Goal: Information Seeking & Learning: Learn about a topic

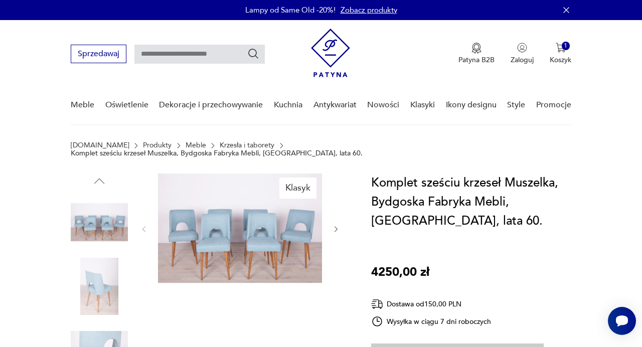
click at [331, 46] on img at bounding box center [330, 53] width 39 height 49
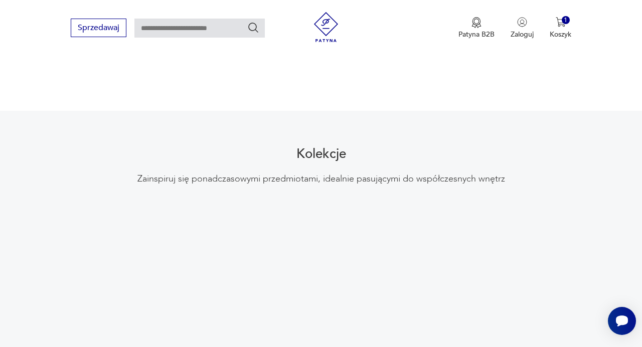
scroll to position [969, 0]
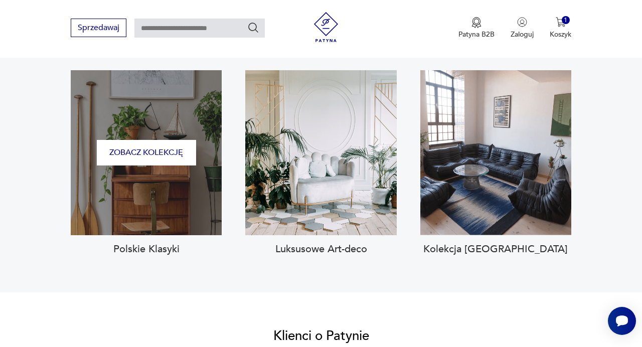
click at [132, 170] on div "Zobacz kolekcję" at bounding box center [146, 152] width 151 height 165
click at [135, 140] on button "Zobacz kolekcję" at bounding box center [146, 153] width 99 height 26
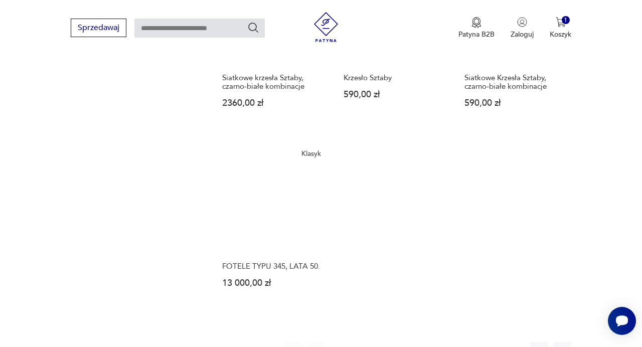
scroll to position [1095, 0]
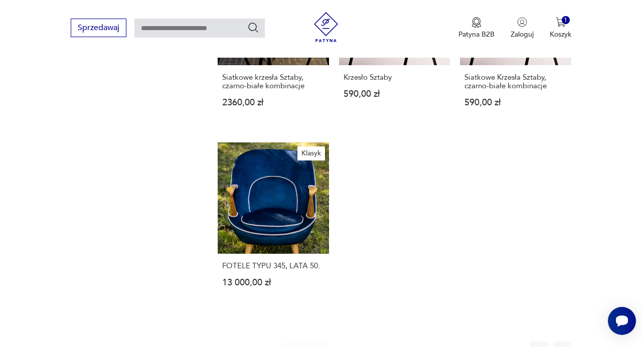
click at [364, 342] on button "2" at bounding box center [363, 351] width 18 height 18
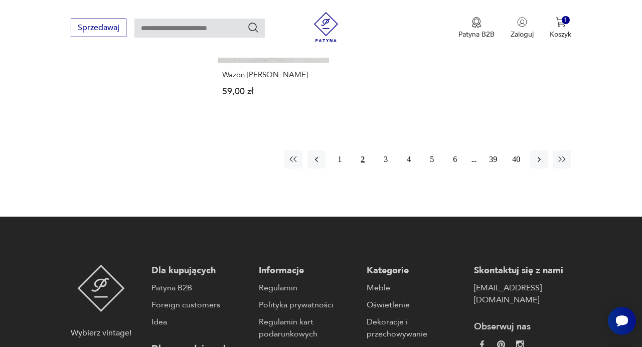
scroll to position [1264, 0]
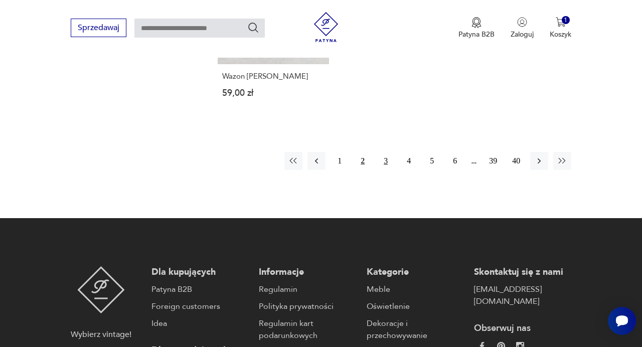
click at [389, 152] on button "3" at bounding box center [386, 161] width 18 height 18
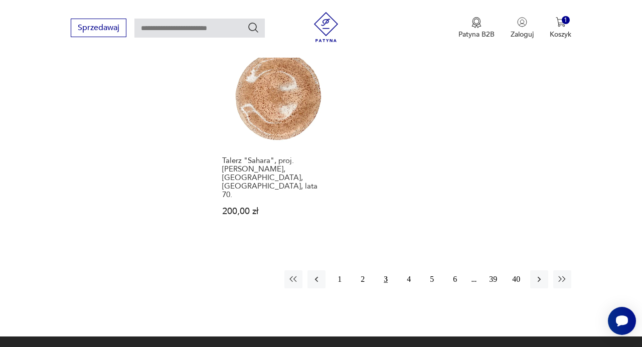
scroll to position [1196, 0]
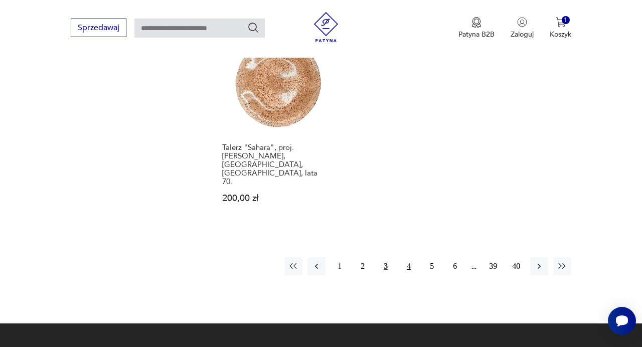
click at [405, 257] on button "4" at bounding box center [409, 266] width 18 height 18
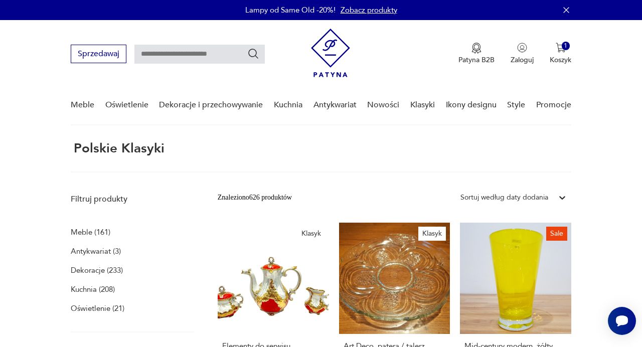
click at [333, 54] on img at bounding box center [330, 53] width 39 height 49
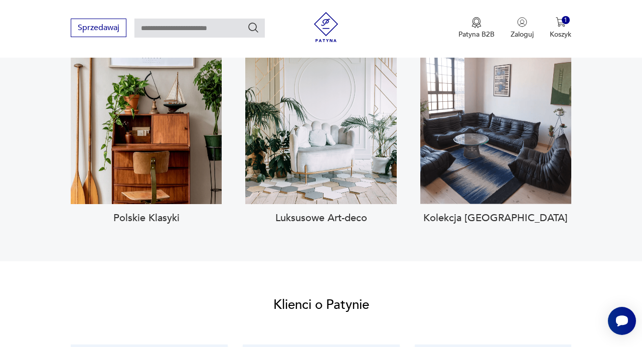
scroll to position [1002, 0]
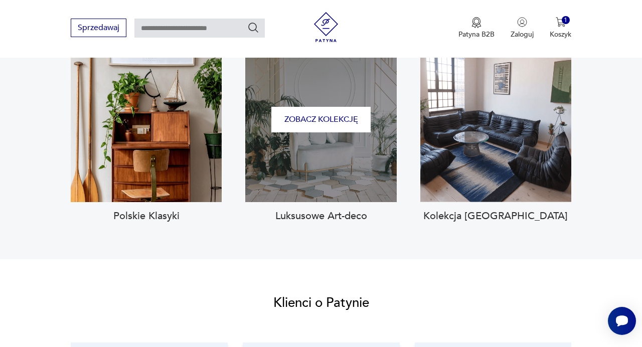
click at [299, 162] on div "Zobacz kolekcję" at bounding box center [320, 119] width 151 height 165
click at [315, 107] on button "Zobacz kolekcję" at bounding box center [321, 120] width 99 height 26
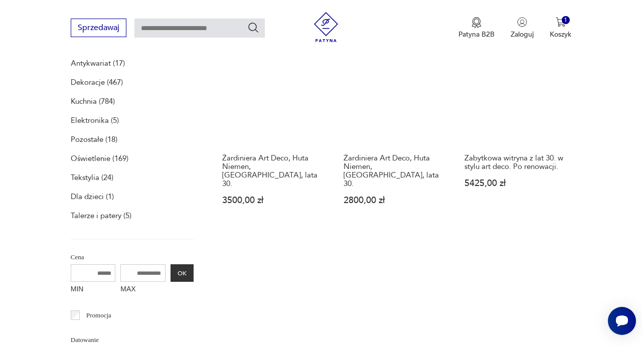
scroll to position [155, 0]
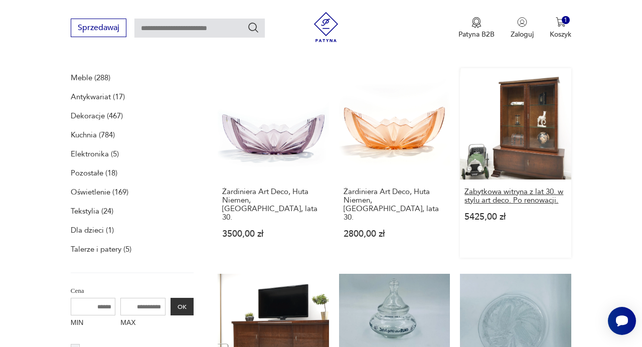
click at [494, 197] on h3 "Zabytkowa witryna z lat 30. w stylu art deco. Po renowacji." at bounding box center [516, 196] width 102 height 17
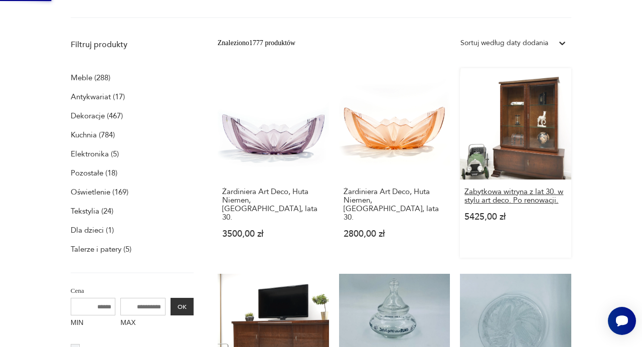
scroll to position [0, 0]
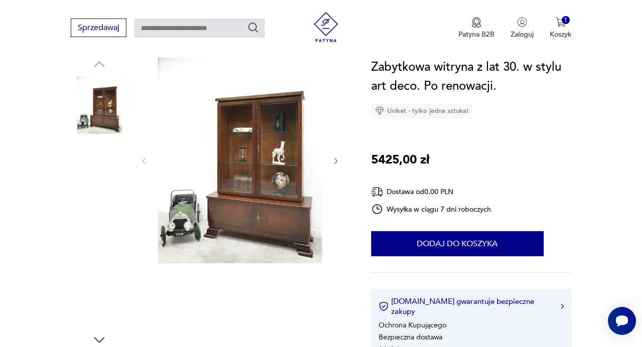
scroll to position [115, 0]
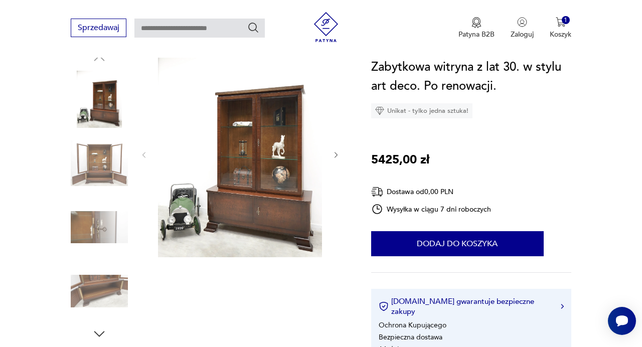
click at [336, 157] on icon "button" at bounding box center [336, 155] width 3 height 6
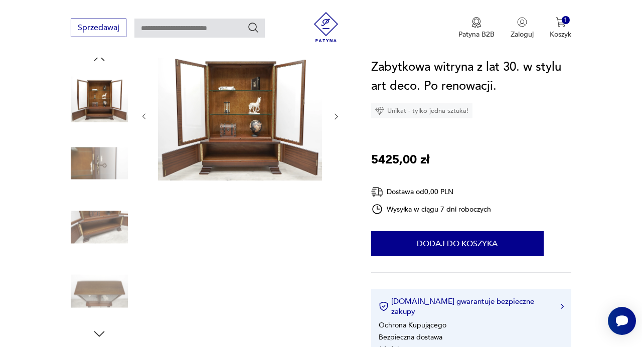
click at [336, 159] on div at bounding box center [240, 117] width 201 height 132
click at [338, 115] on icon "button" at bounding box center [336, 116] width 8 height 8
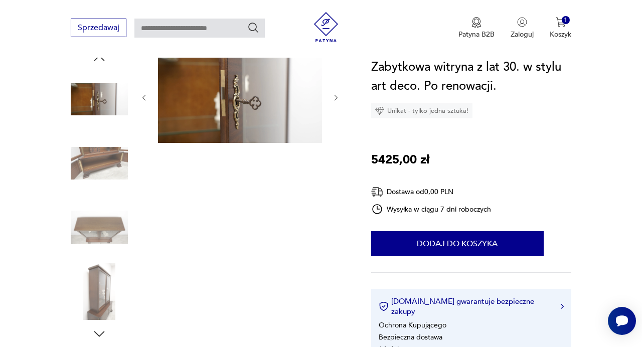
click at [339, 115] on div at bounding box center [240, 98] width 201 height 94
click at [337, 97] on icon "button" at bounding box center [336, 98] width 3 height 6
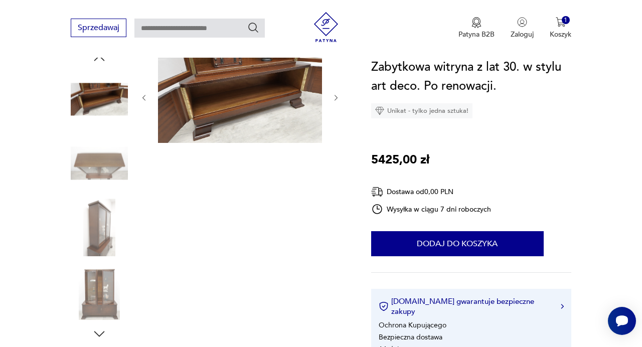
click at [244, 107] on img at bounding box center [240, 97] width 164 height 92
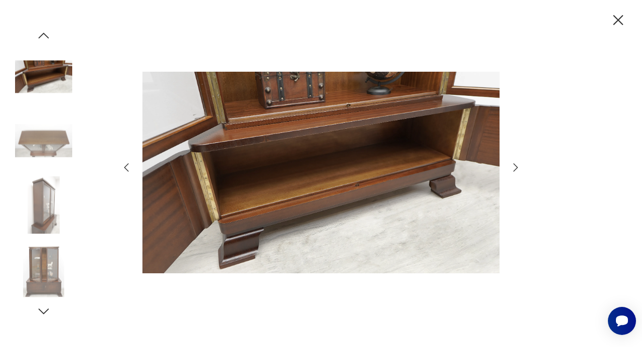
click at [402, 120] on img at bounding box center [321, 173] width 357 height 278
click at [518, 169] on icon "button" at bounding box center [516, 168] width 12 height 12
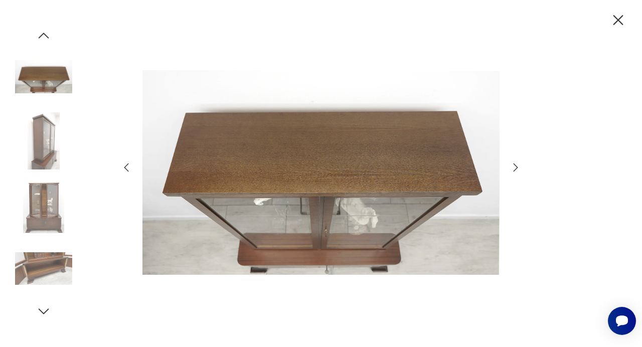
click at [514, 170] on icon "button" at bounding box center [516, 168] width 12 height 12
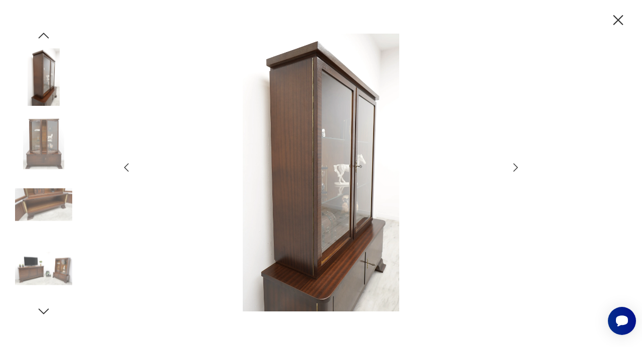
click at [513, 171] on icon "button" at bounding box center [516, 168] width 12 height 12
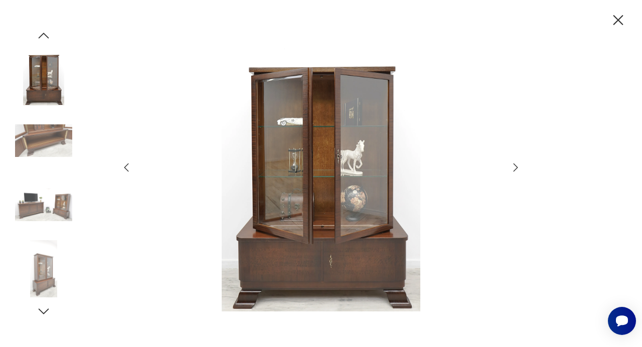
click at [511, 171] on icon "button" at bounding box center [516, 168] width 12 height 12
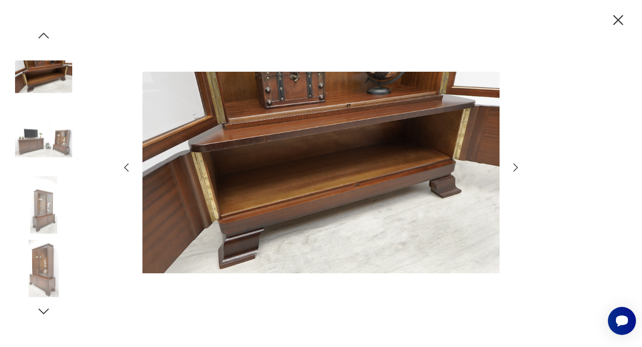
click at [614, 16] on icon "button" at bounding box center [619, 20] width 10 height 10
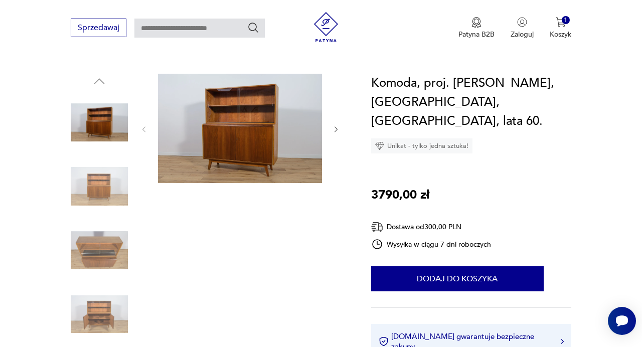
click at [118, 195] on img at bounding box center [99, 186] width 57 height 57
